Goal: Information Seeking & Learning: Compare options

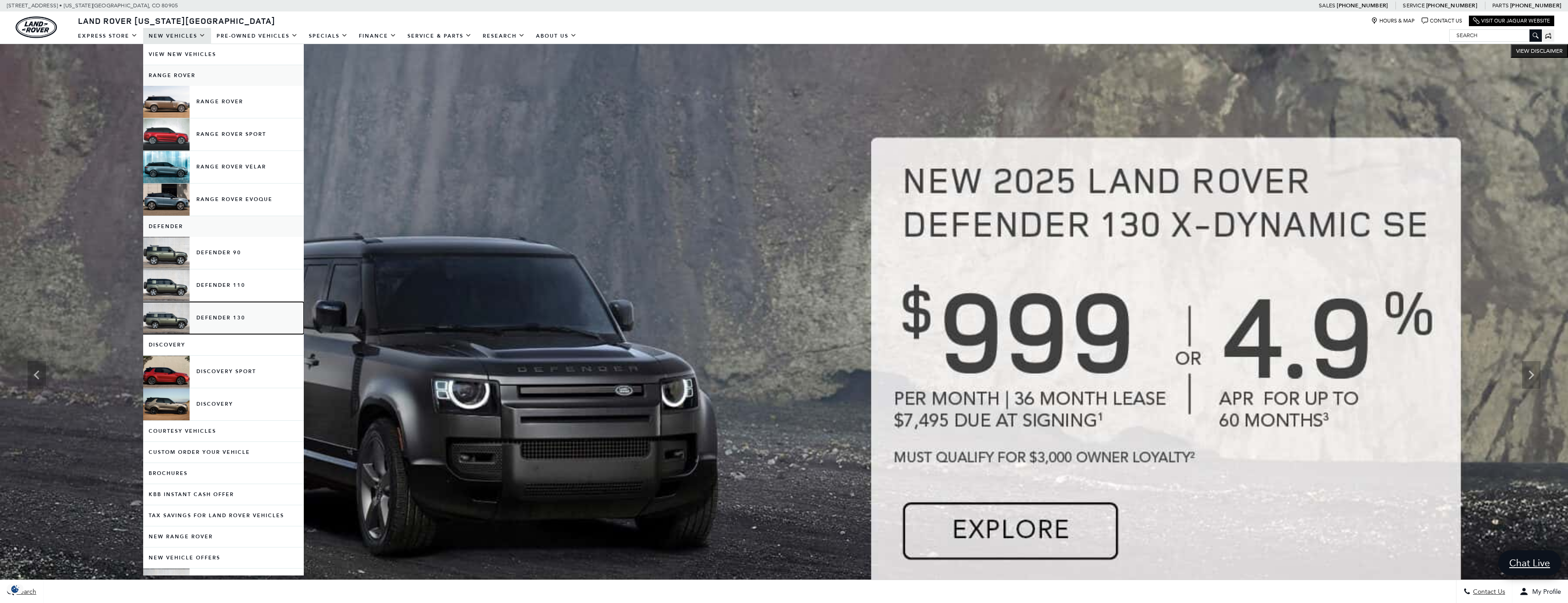
click at [199, 314] on link "Defender 130" at bounding box center [224, 318] width 161 height 32
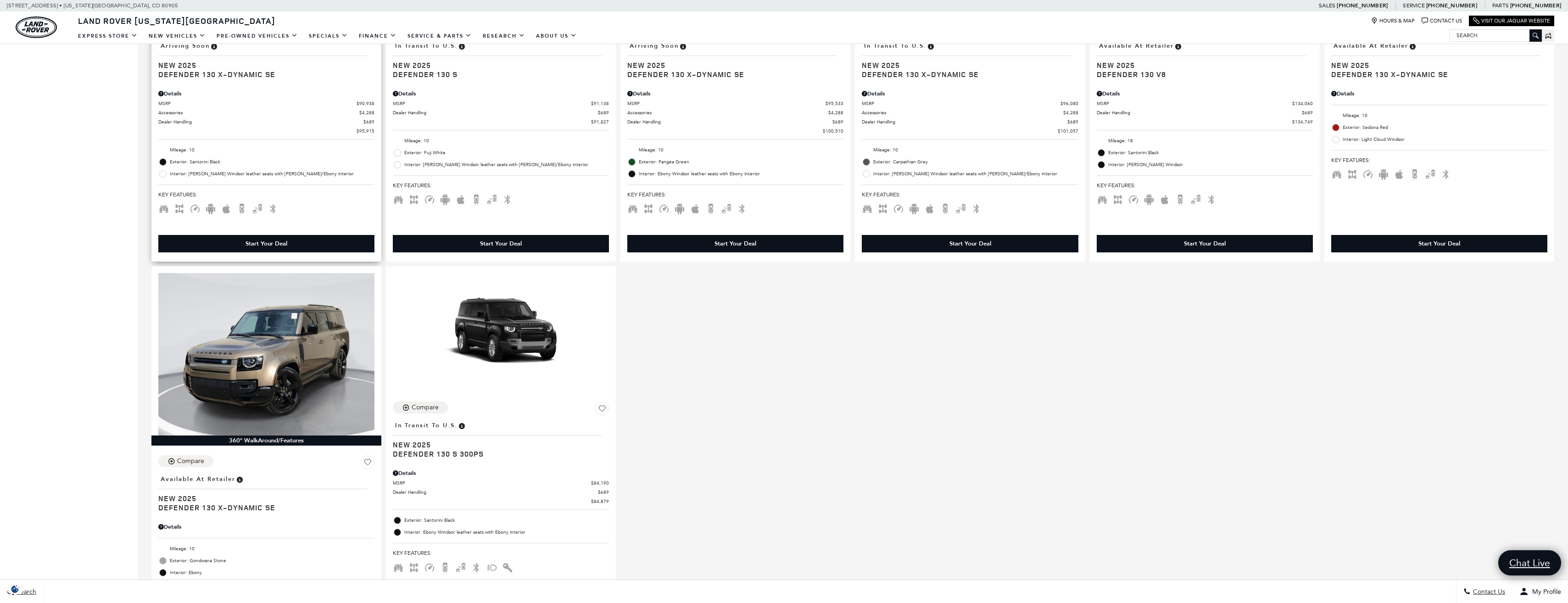
scroll to position [642, 0]
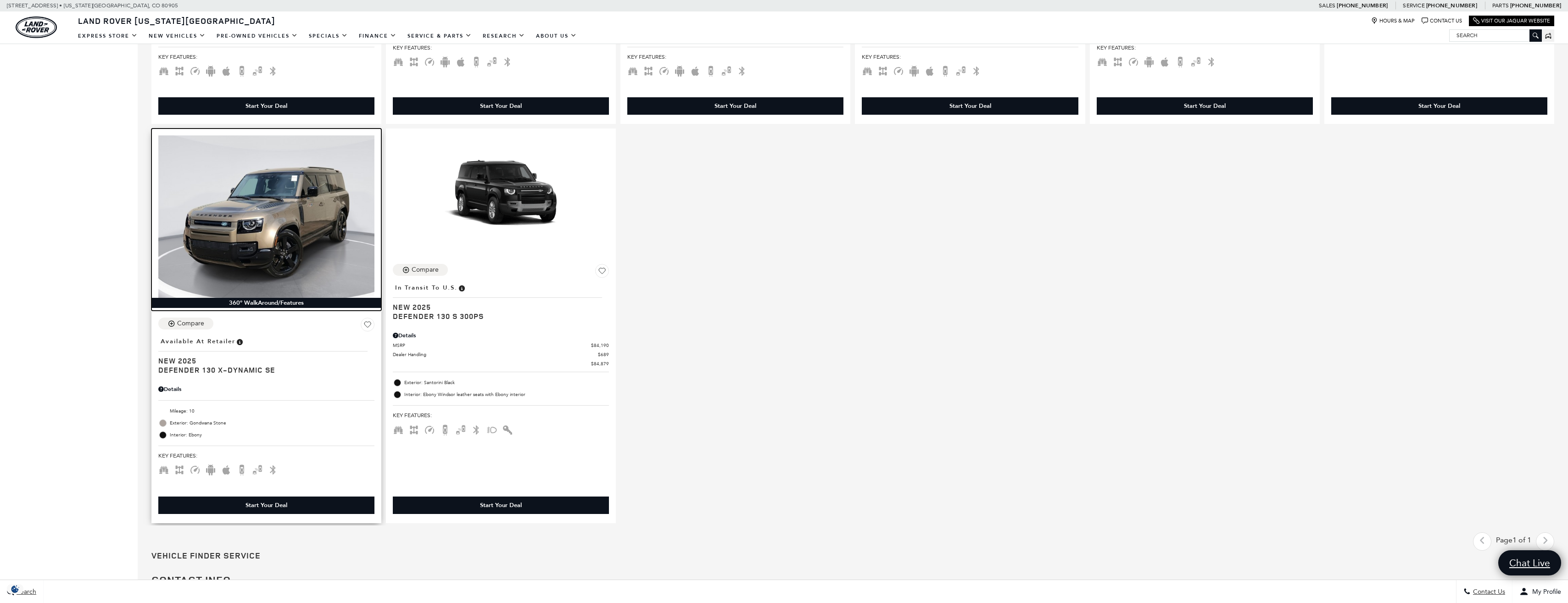
click at [290, 237] on img at bounding box center [266, 216] width 216 height 162
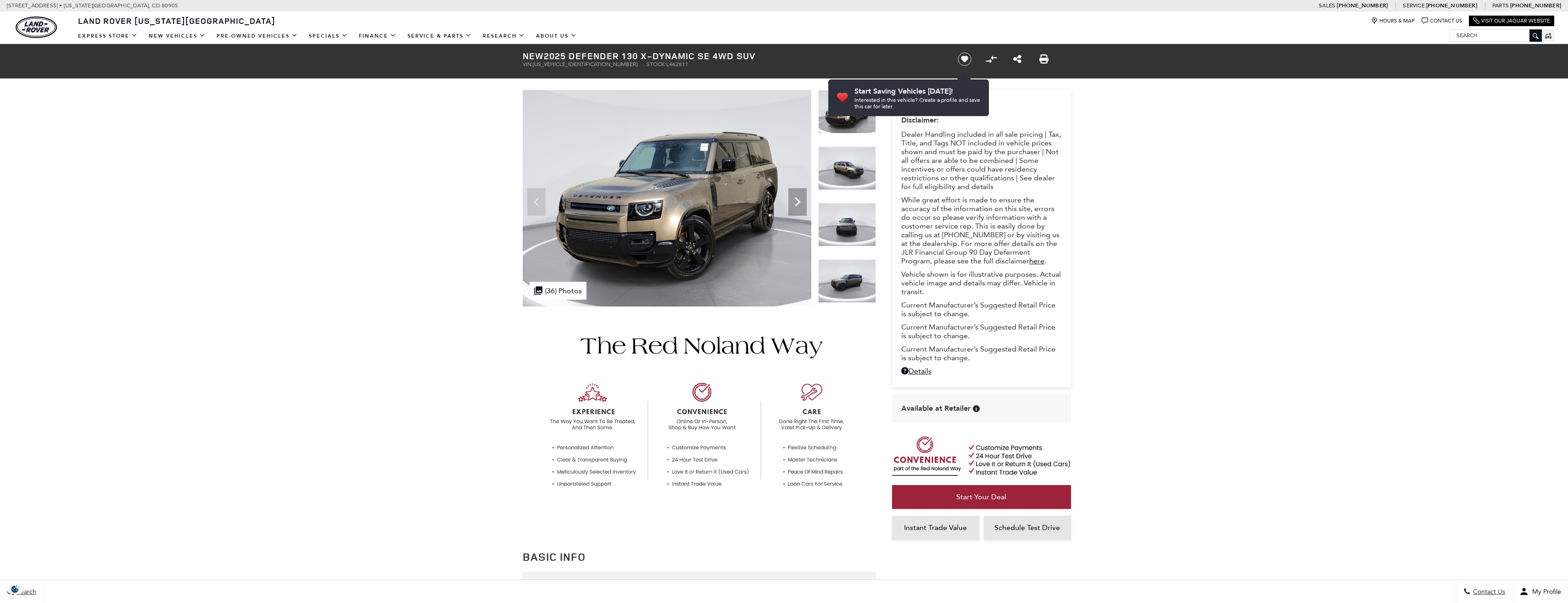
click at [849, 166] on img at bounding box center [847, 168] width 58 height 43
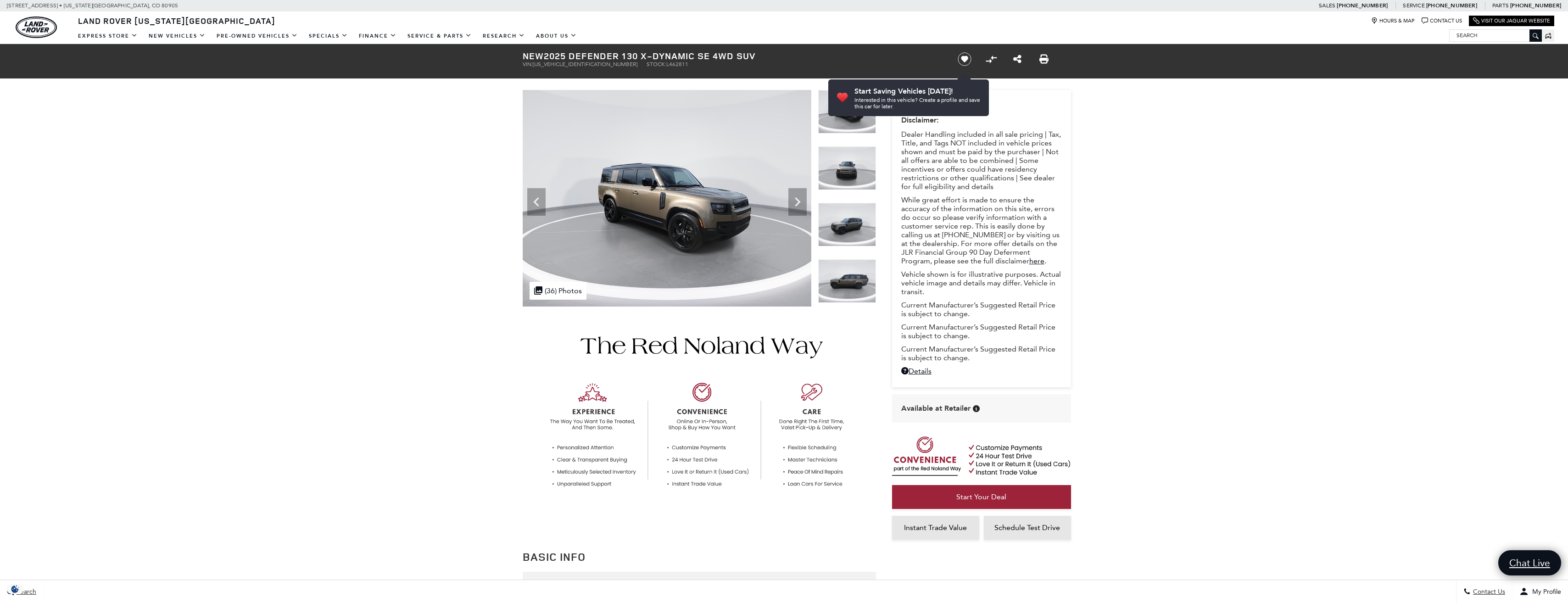
click at [840, 224] on img at bounding box center [847, 224] width 58 height 43
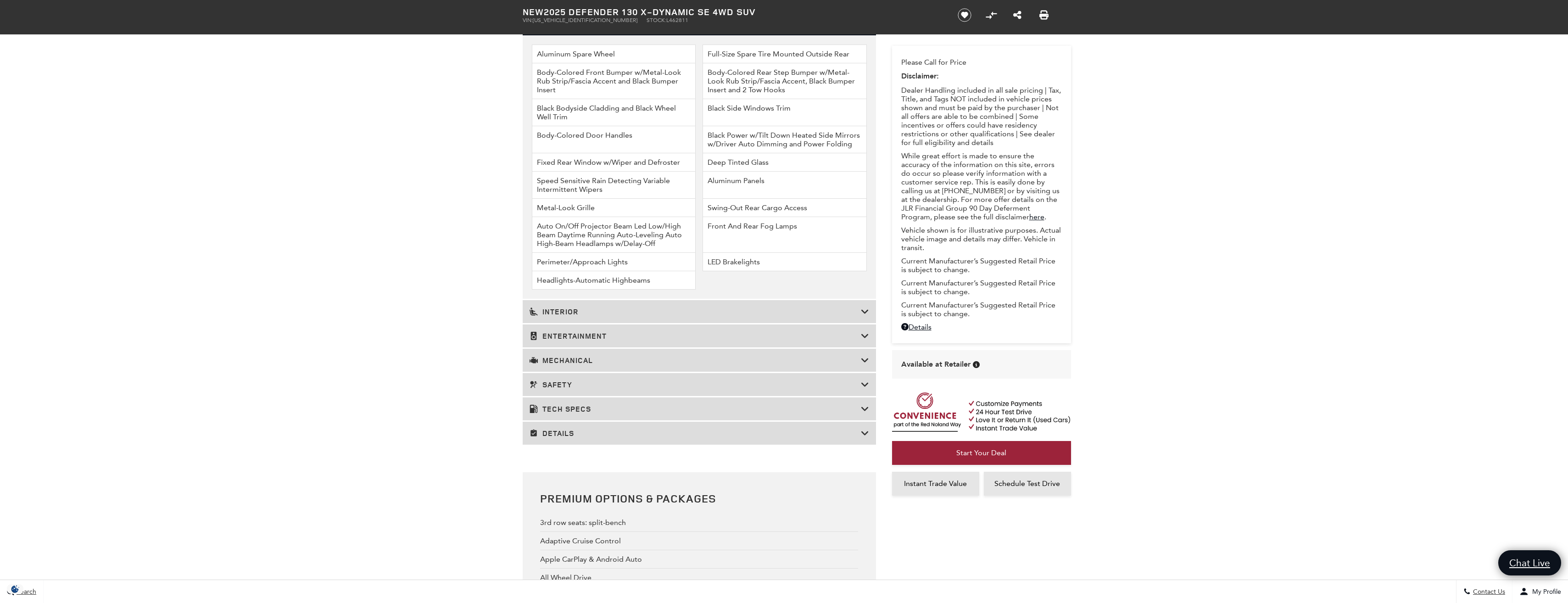
scroll to position [1467, 0]
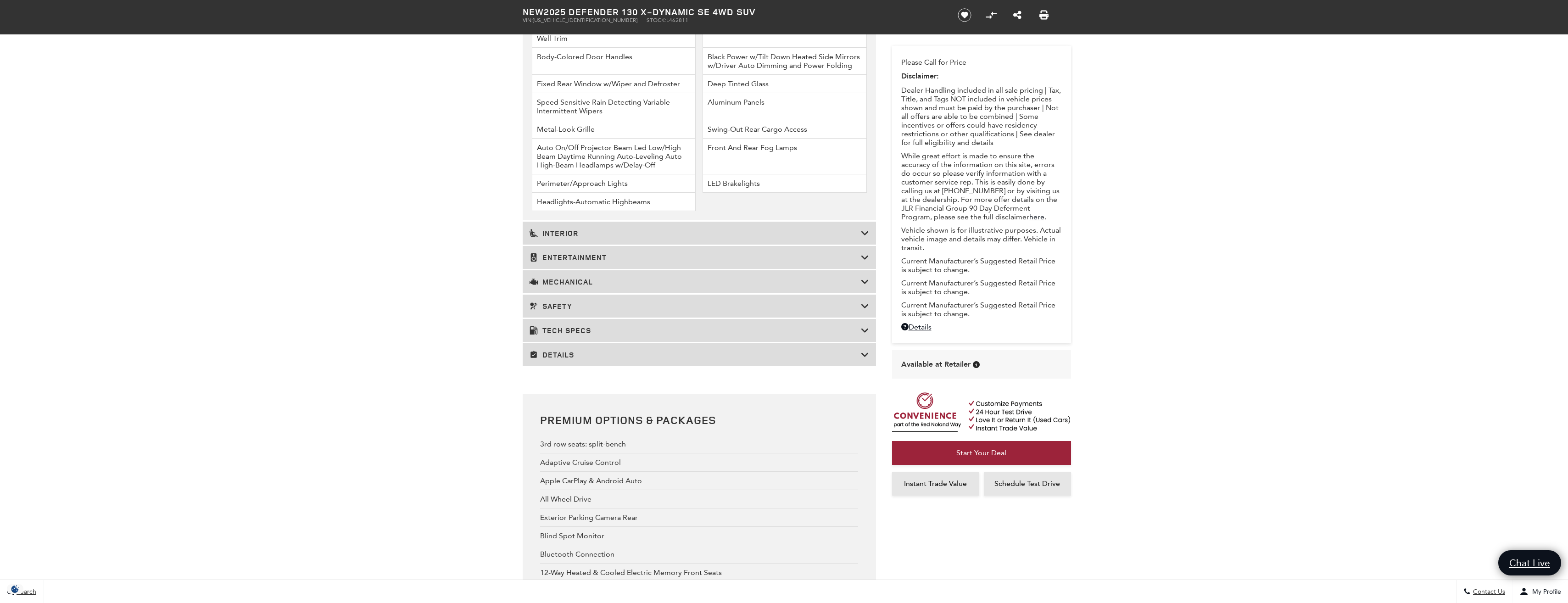
click at [576, 282] on h3 "Mechanical" at bounding box center [695, 281] width 331 height 9
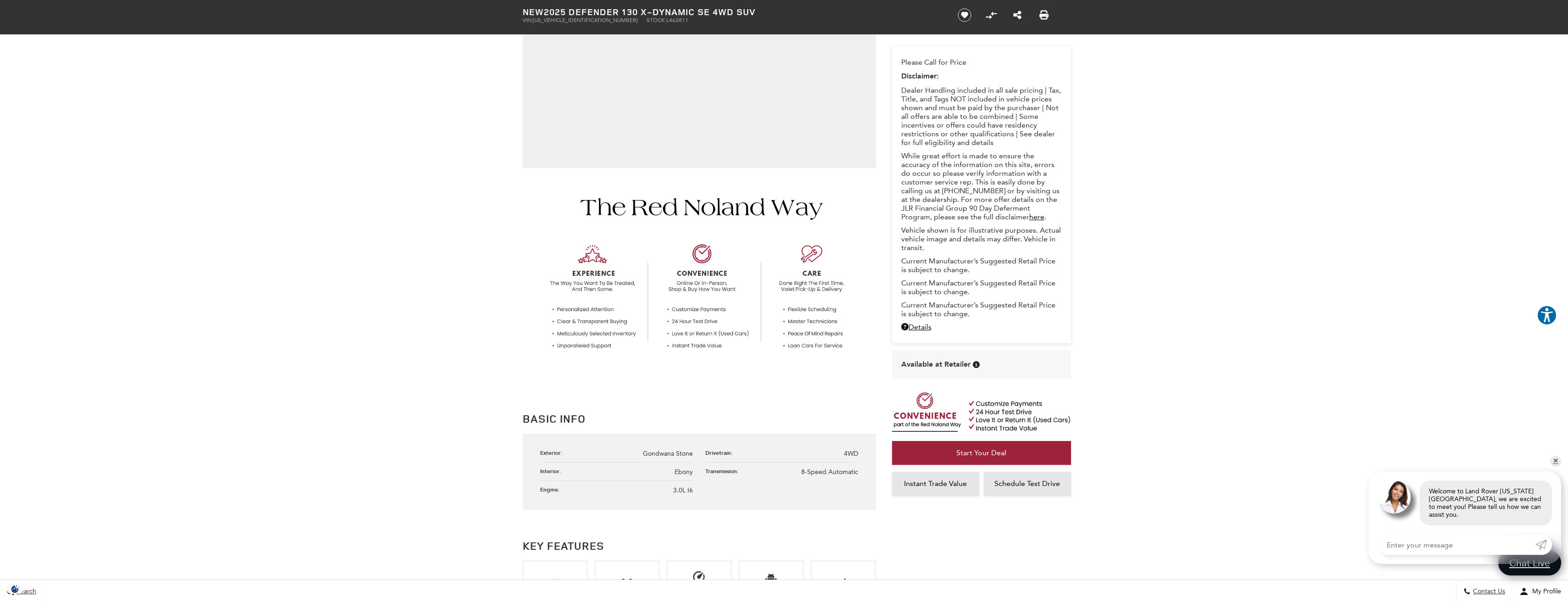
scroll to position [0, 0]
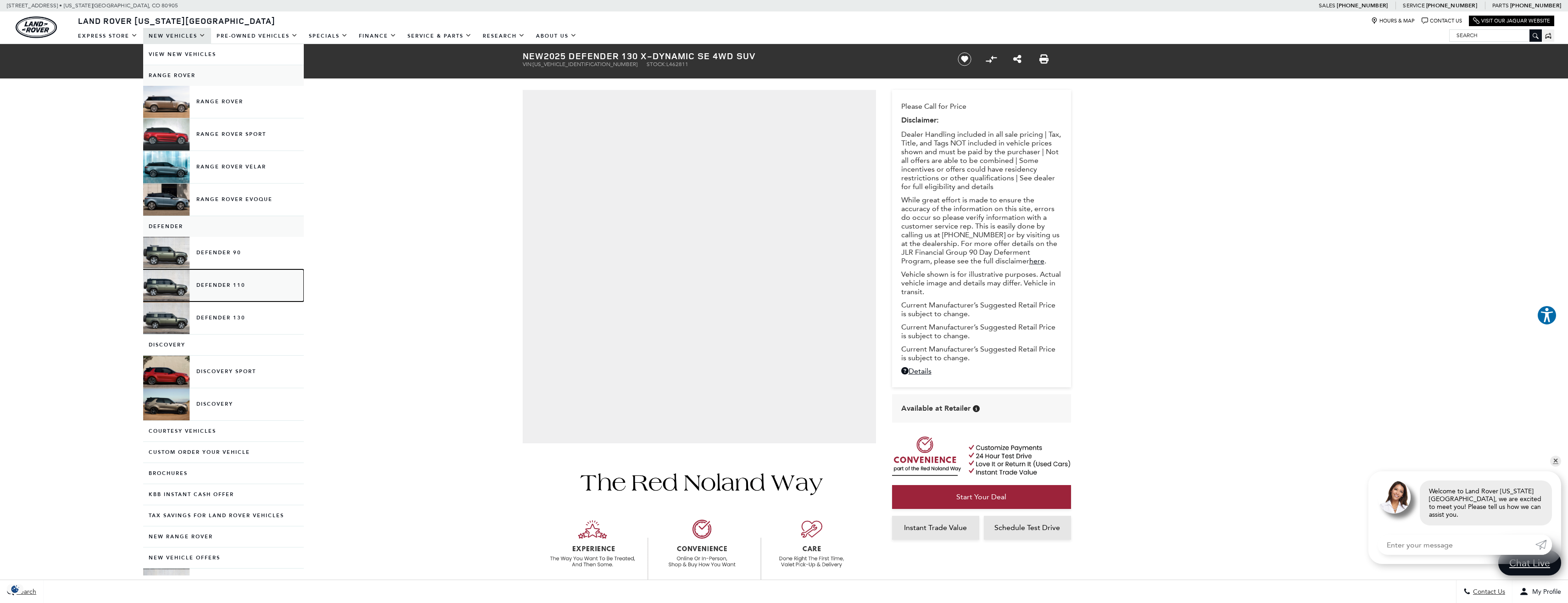
click at [227, 288] on link "Defender 110" at bounding box center [224, 285] width 161 height 32
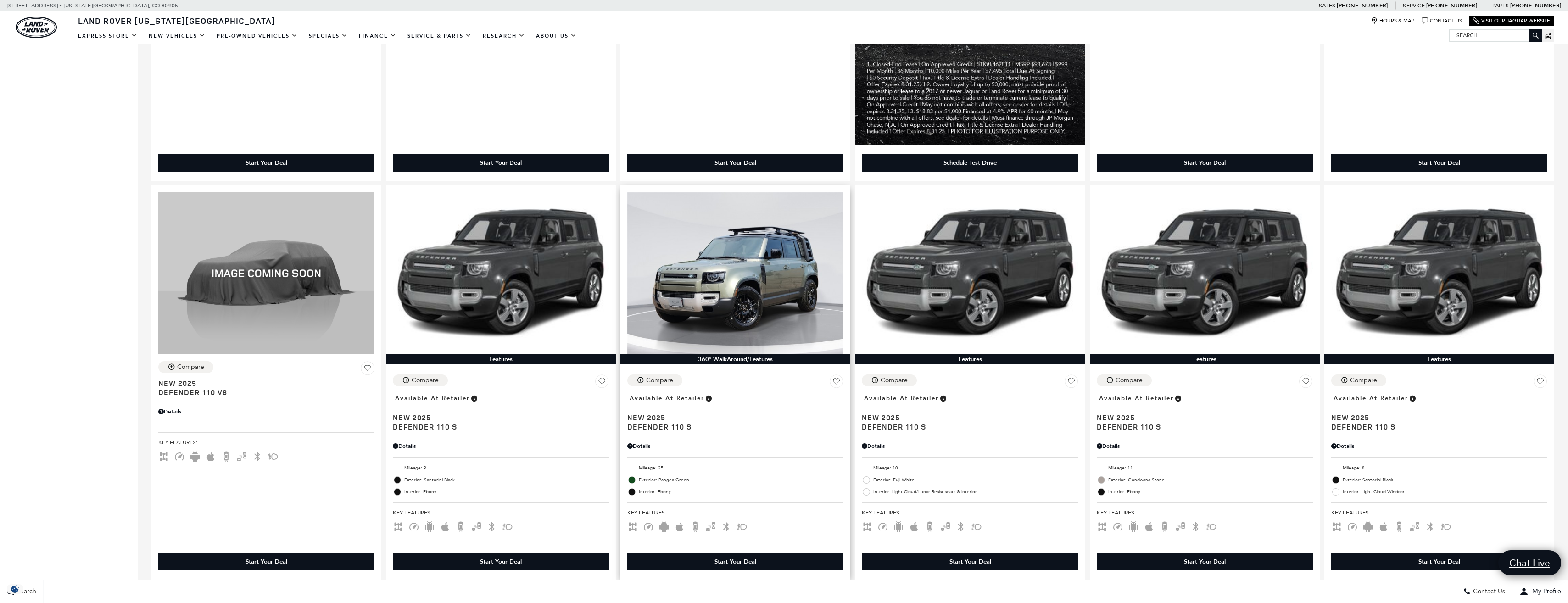
scroll to position [734, 0]
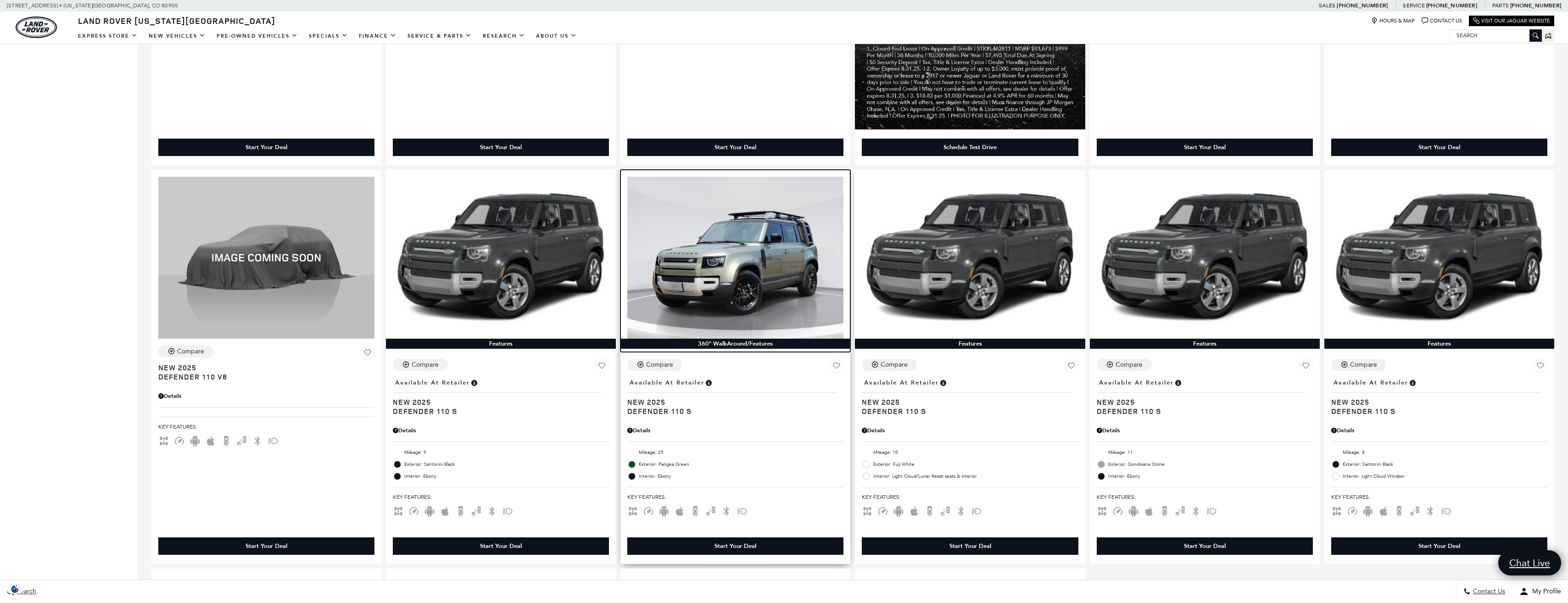
click at [754, 267] on img at bounding box center [735, 257] width 216 height 162
click at [726, 240] on img at bounding box center [735, 257] width 216 height 162
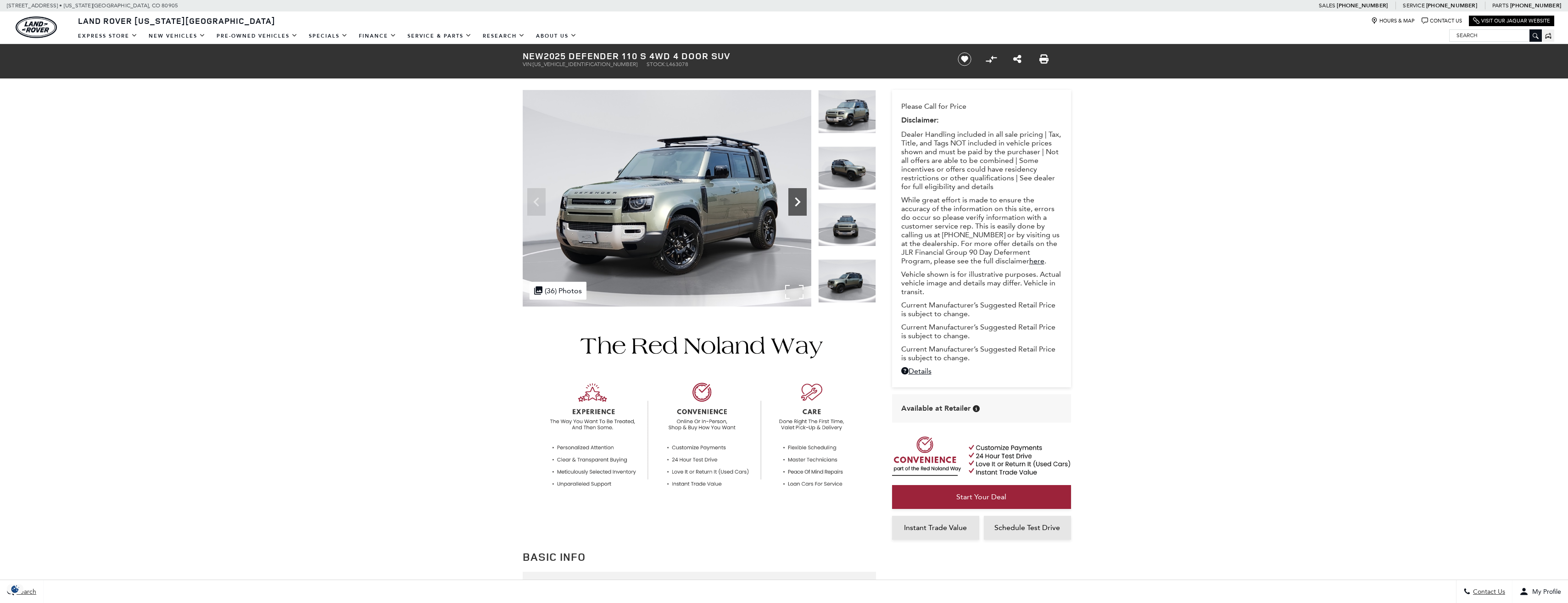
click at [802, 208] on icon "Next" at bounding box center [798, 202] width 19 height 19
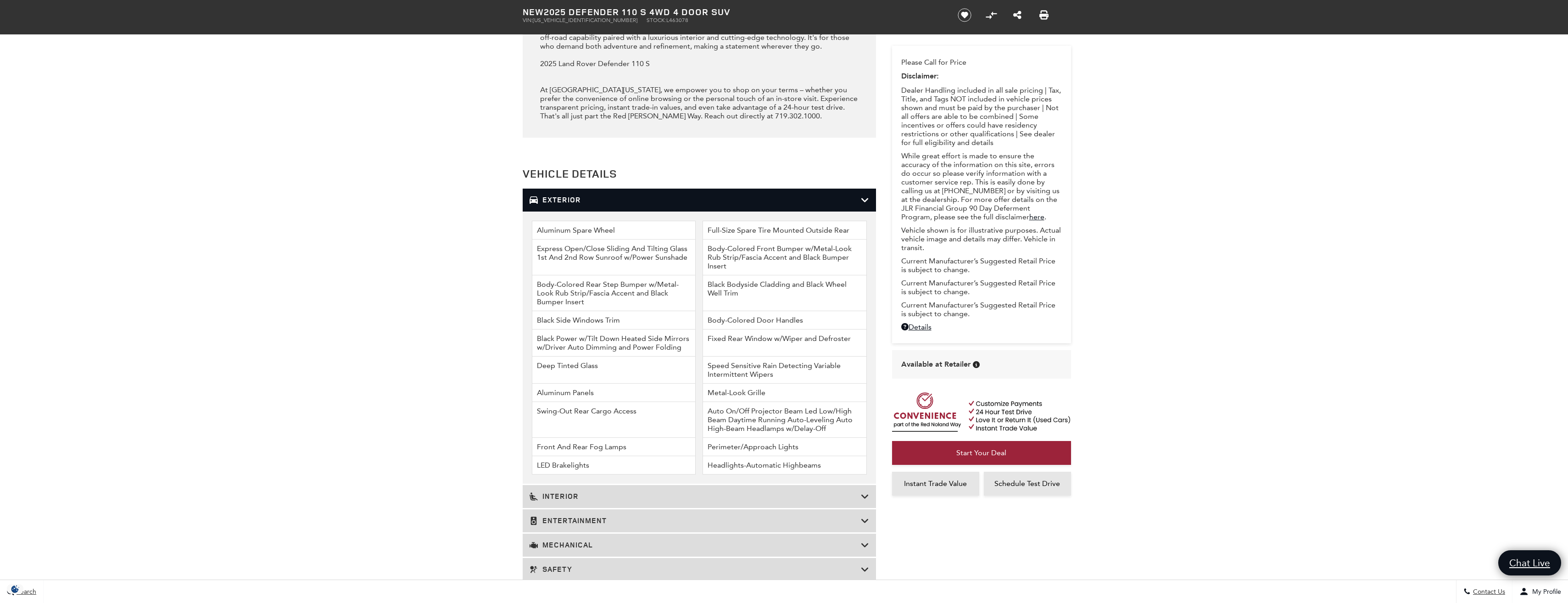
scroll to position [1284, 0]
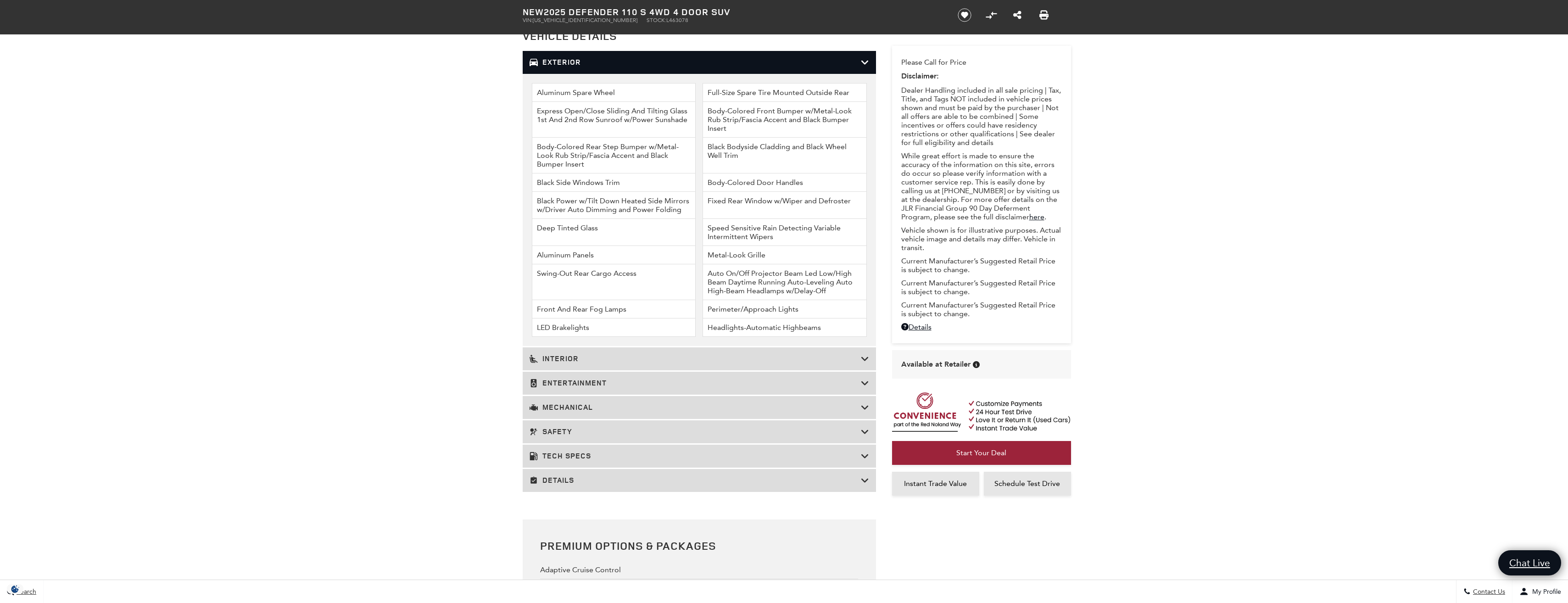
click at [579, 411] on h3 "Mechanical" at bounding box center [695, 407] width 331 height 9
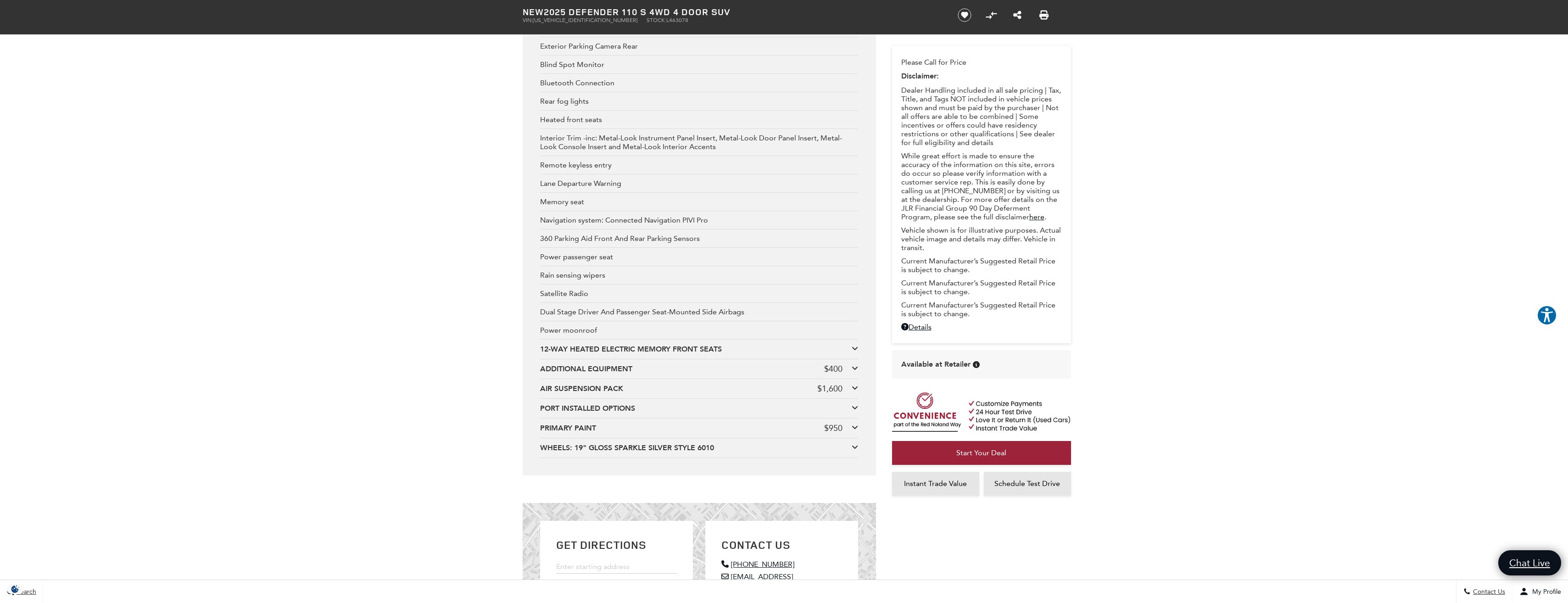
scroll to position [1835, 0]
click at [617, 443] on div "WHEELS: 19" GLOSS SPARKLE SILVER STYLE 6010" at bounding box center [695, 441] width 312 height 10
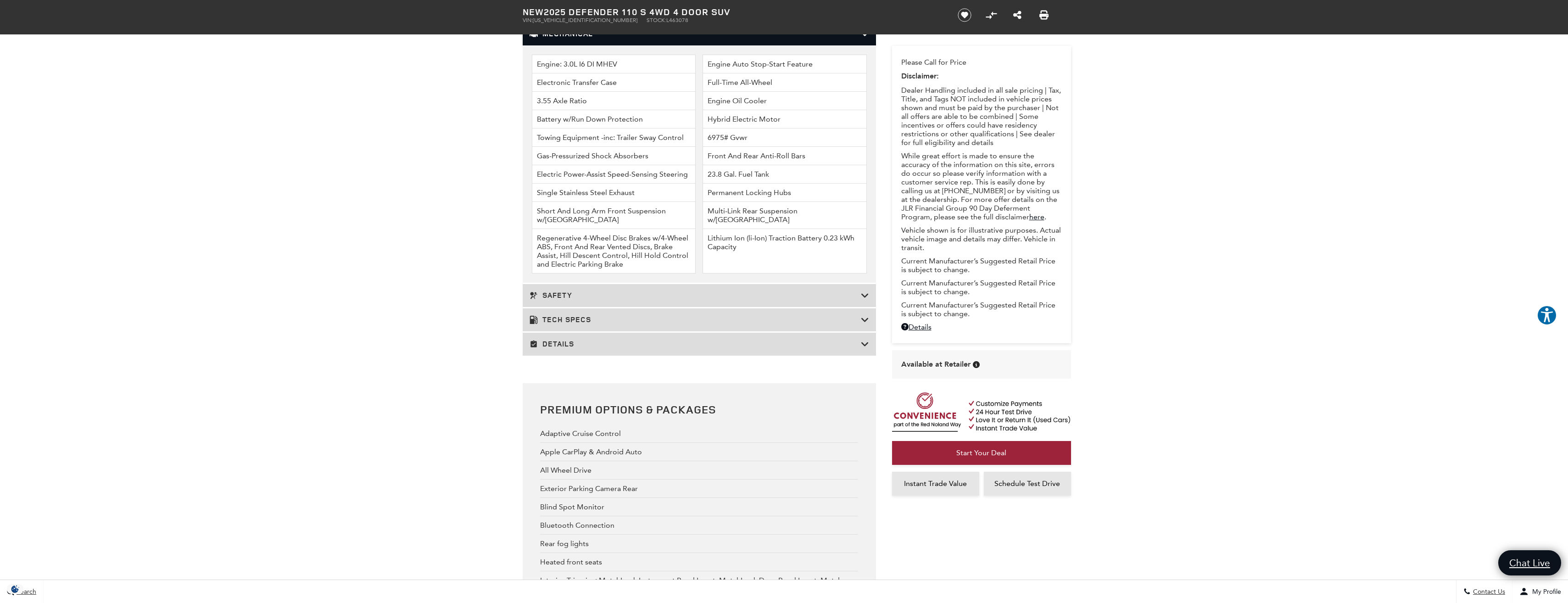
scroll to position [1284, 0]
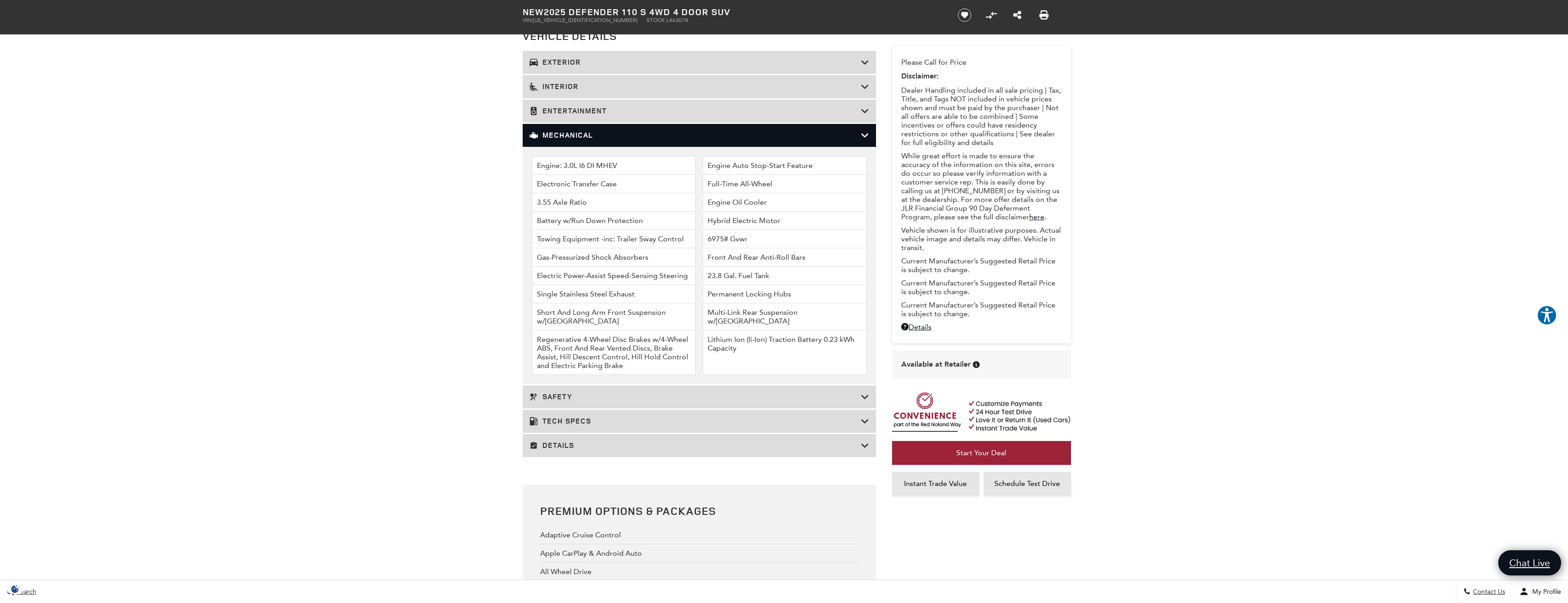
click at [771, 114] on h3 "Entertainment" at bounding box center [695, 111] width 331 height 9
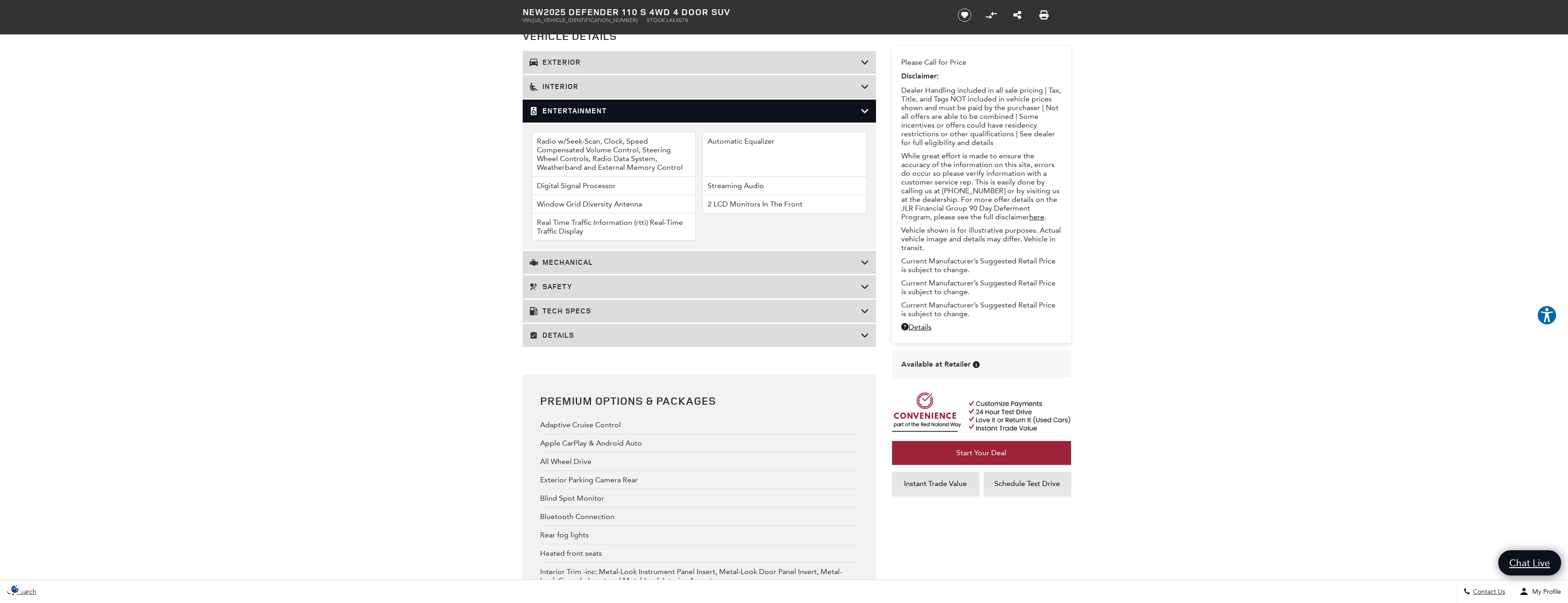
click at [769, 94] on div "Interior" at bounding box center [699, 87] width 354 height 23
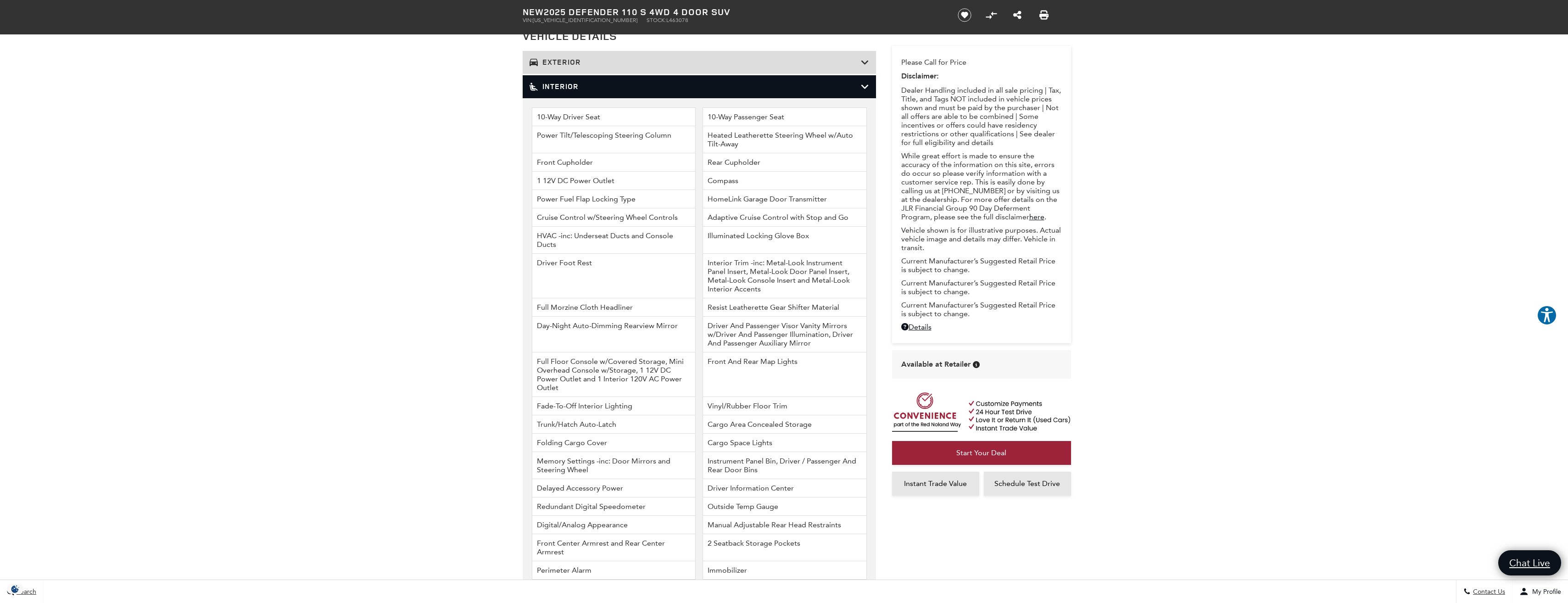
click at [651, 60] on h3 "Exterior" at bounding box center [695, 63] width 331 height 9
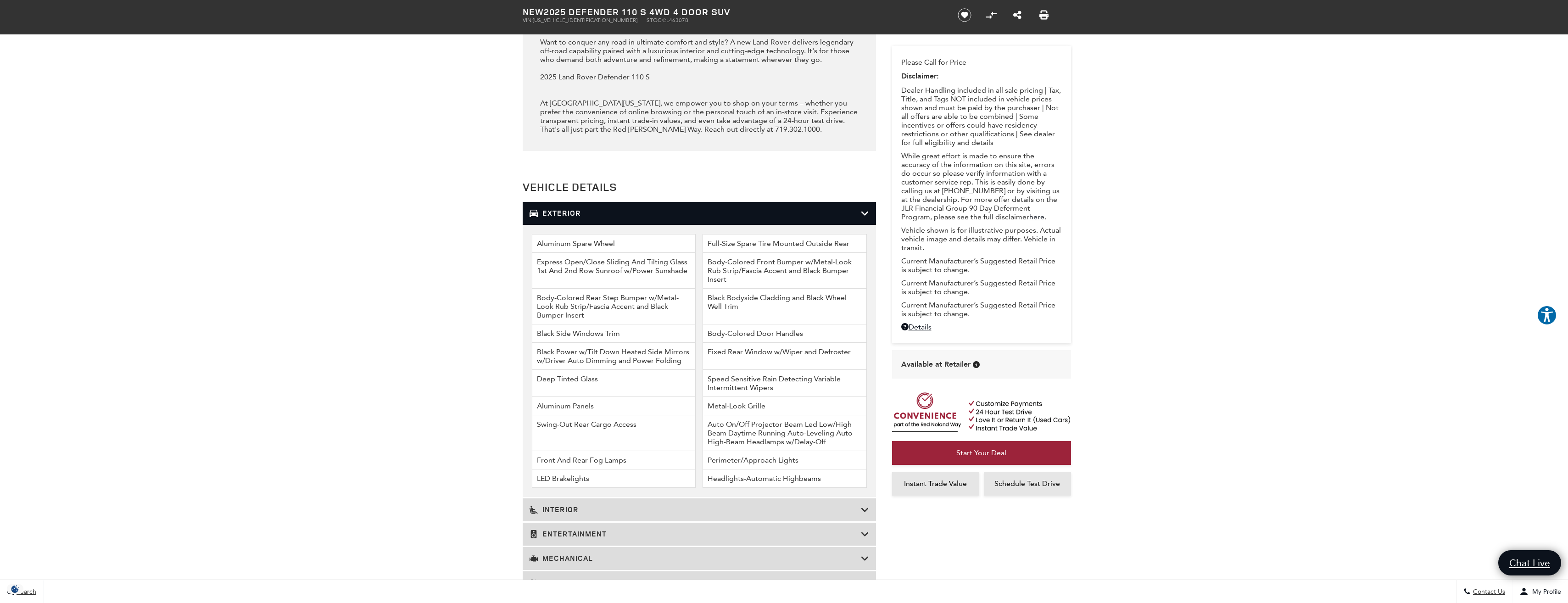
scroll to position [1101, 0]
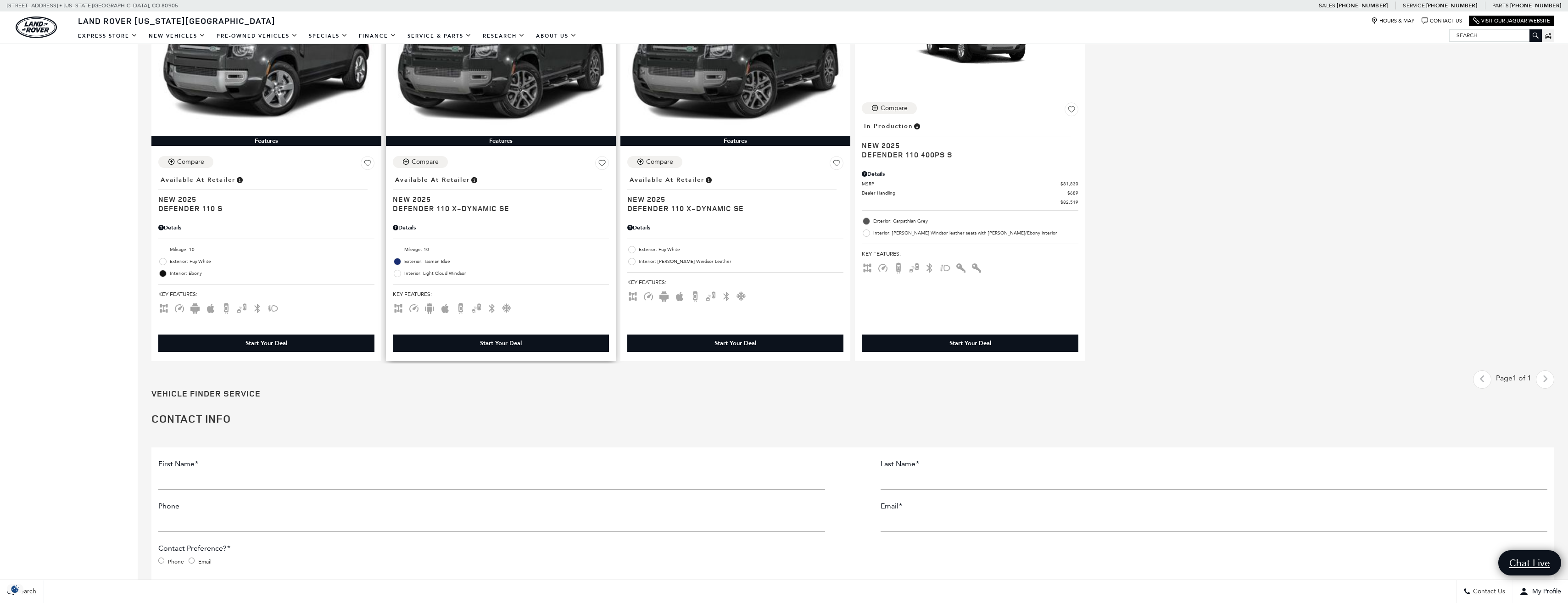
scroll to position [1284, 0]
